Goal: Task Accomplishment & Management: Use online tool/utility

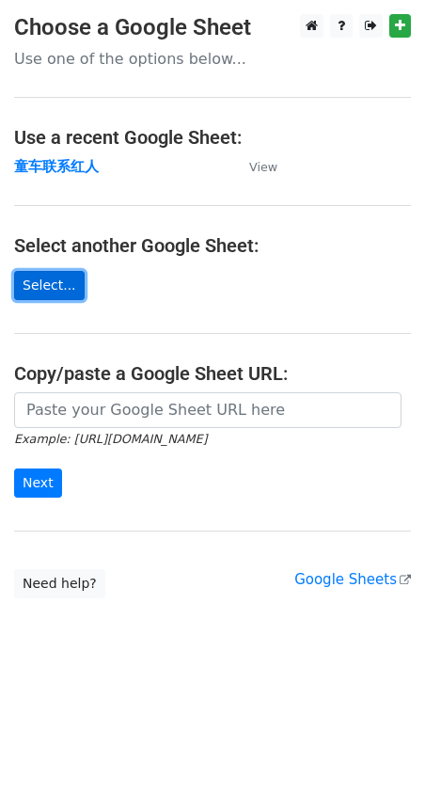
click at [40, 285] on link "Select..." at bounding box center [49, 285] width 71 height 29
click at [72, 167] on strong "童车联系红人" at bounding box center [56, 166] width 85 height 17
click at [72, 166] on strong "童车联系红人" at bounding box center [56, 166] width 85 height 17
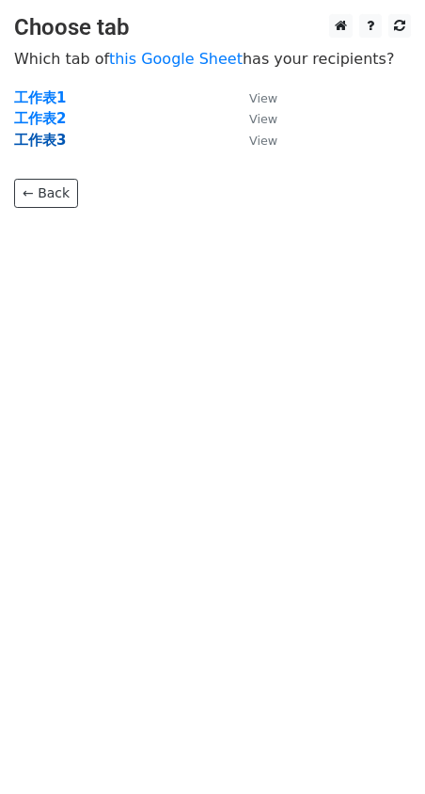
click at [61, 144] on strong "工作表3" at bounding box center [40, 140] width 52 height 17
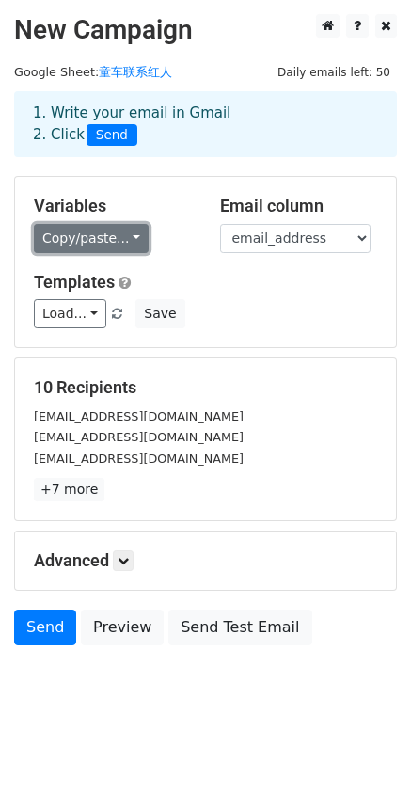
click at [122, 242] on link "Copy/paste..." at bounding box center [91, 238] width 115 height 29
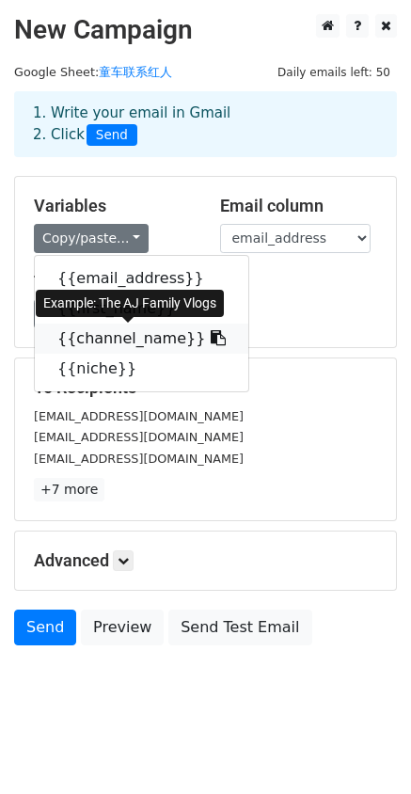
click at [113, 335] on link "{{channel_name}}" at bounding box center [142, 339] width 214 height 30
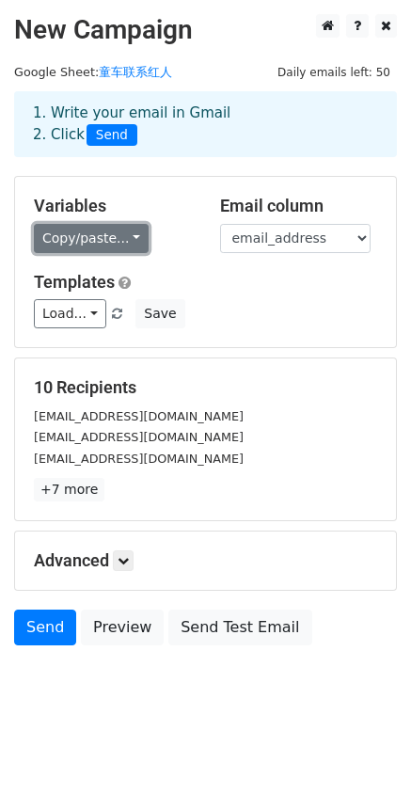
click at [127, 242] on link "Copy/paste..." at bounding box center [91, 238] width 115 height 29
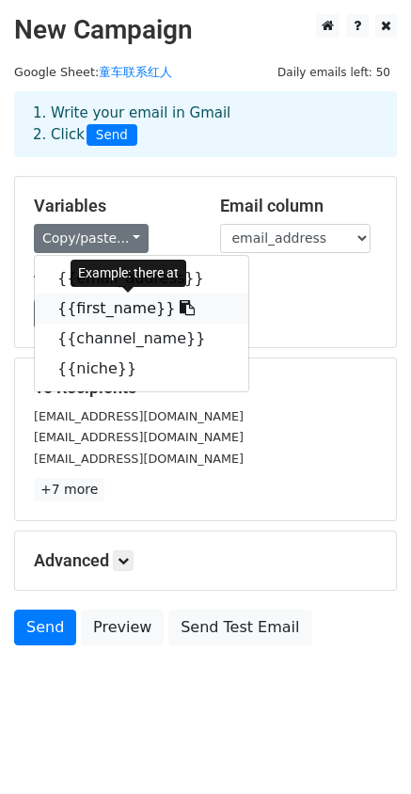
click at [122, 302] on link "{{first_name}}" at bounding box center [142, 309] width 214 height 30
